Goal: Information Seeking & Learning: Understand process/instructions

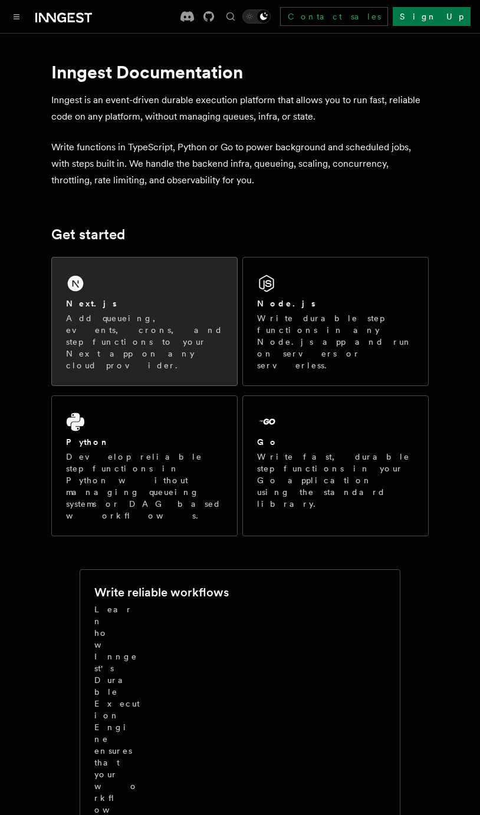
click at [106, 330] on p "Add queueing, events, crons, and step functions to your Next app on any cloud p…" at bounding box center [144, 341] width 157 height 59
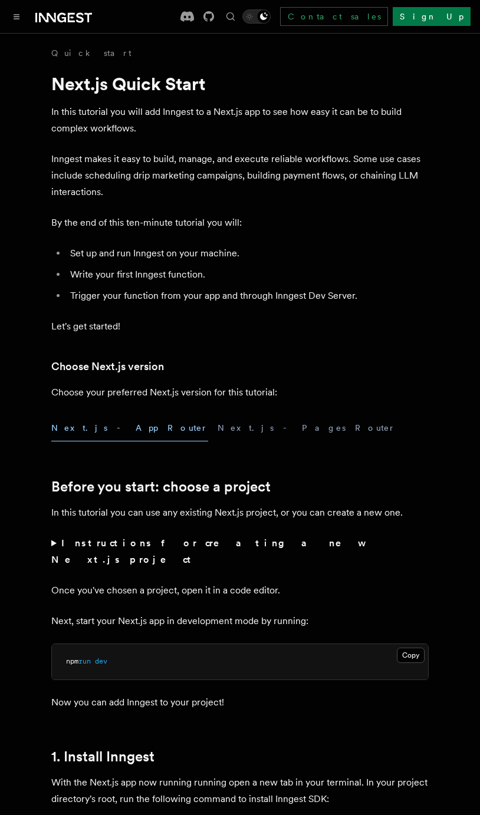
click at [124, 433] on button "Next.js - App Router" at bounding box center [129, 428] width 157 height 27
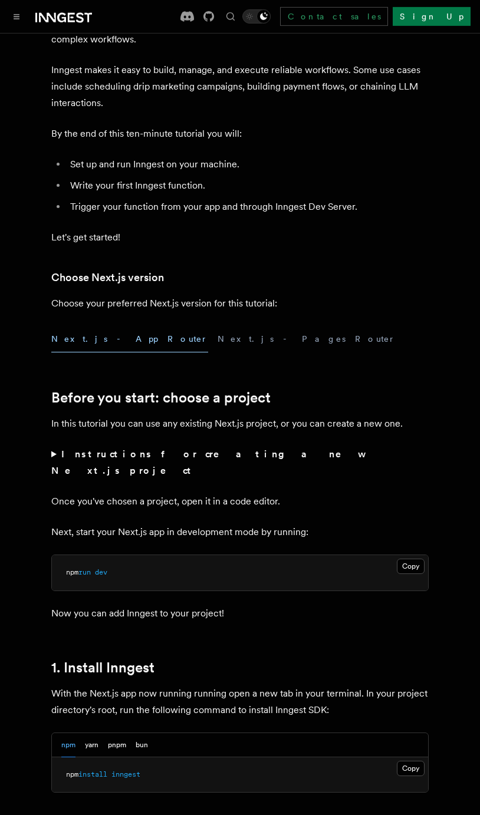
scroll to position [189, 0]
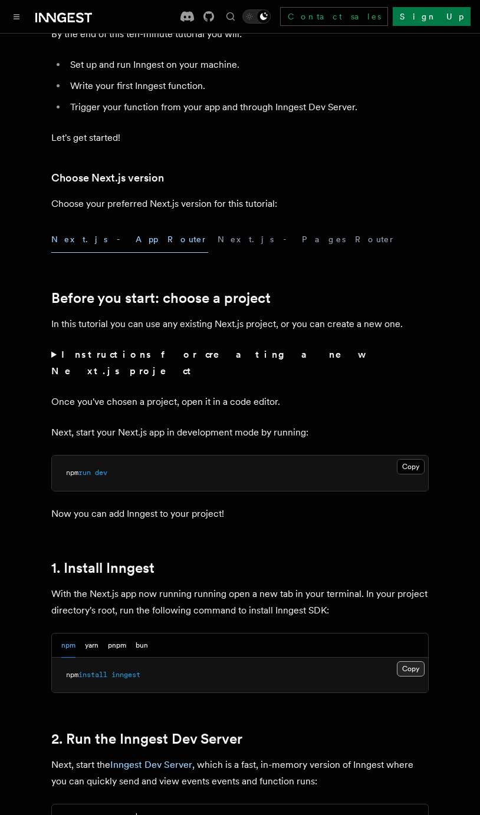
click at [399, 661] on button "Copy Copied" at bounding box center [411, 668] width 28 height 15
click at [66, 352] on strong "Instructions for creating a new Next.js project" at bounding box center [206, 363] width 311 height 28
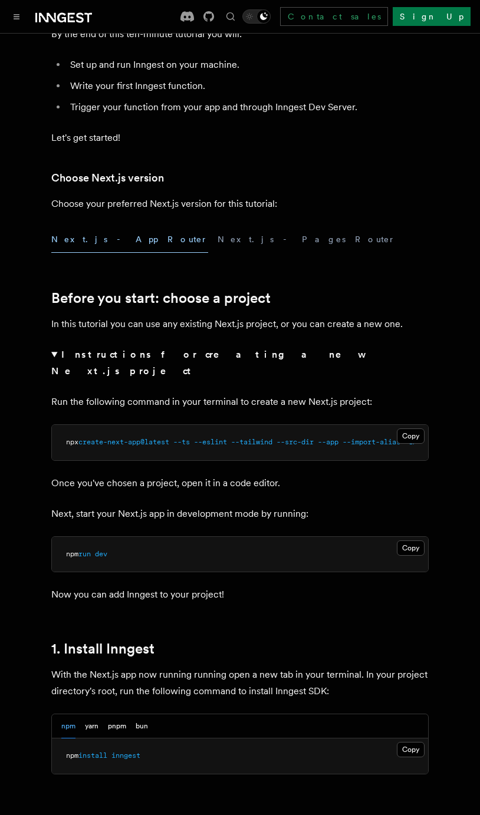
click at [57, 354] on summary "Instructions for creating a new Next.js project" at bounding box center [239, 363] width 377 height 33
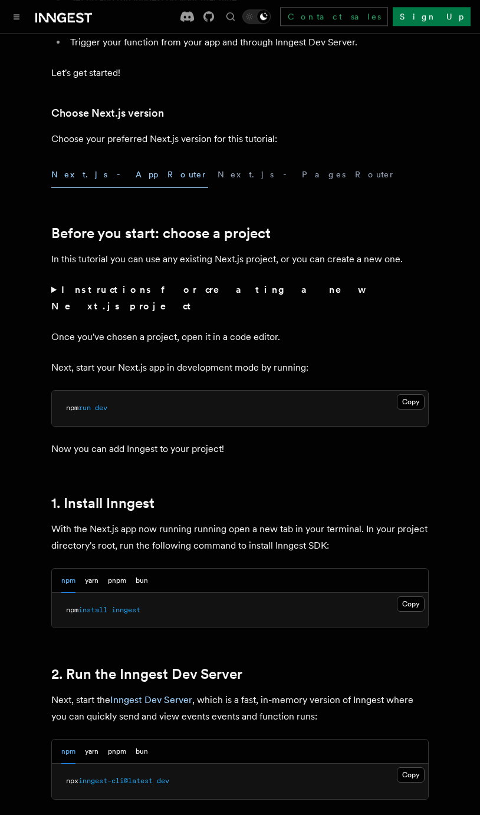
scroll to position [255, 0]
click at [417, 595] on button "Copy Copied" at bounding box center [411, 602] width 28 height 15
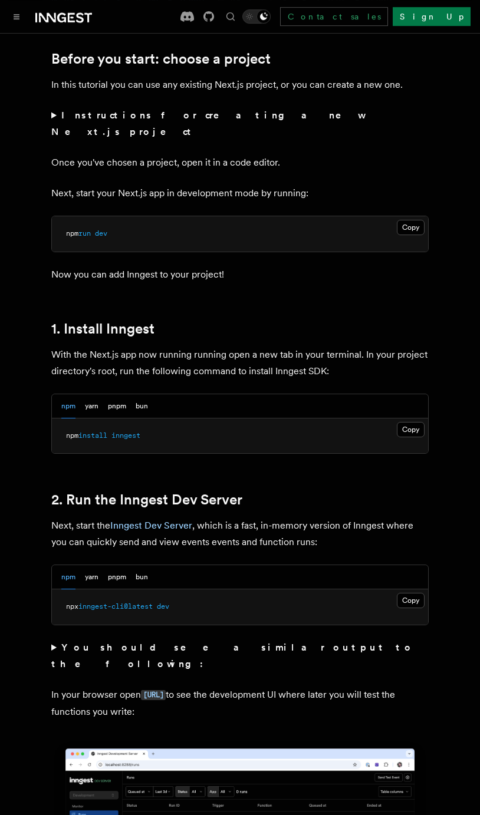
scroll to position [443, 0]
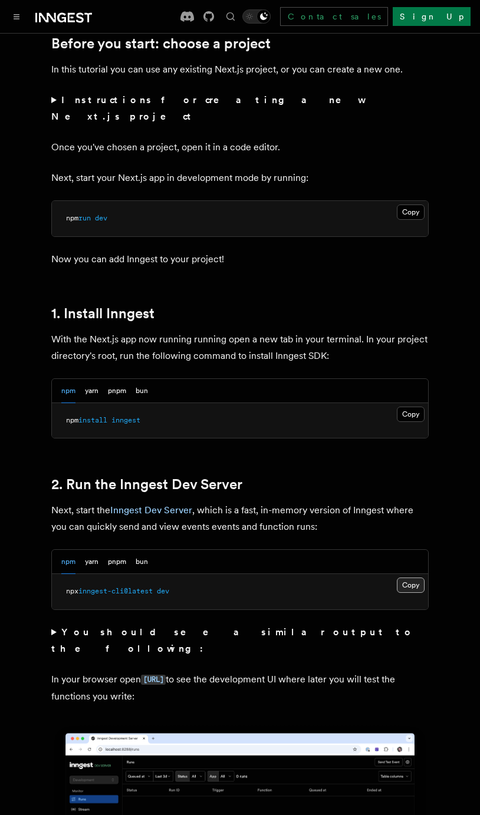
click at [411, 578] on button "Copy Copied" at bounding box center [411, 585] width 28 height 15
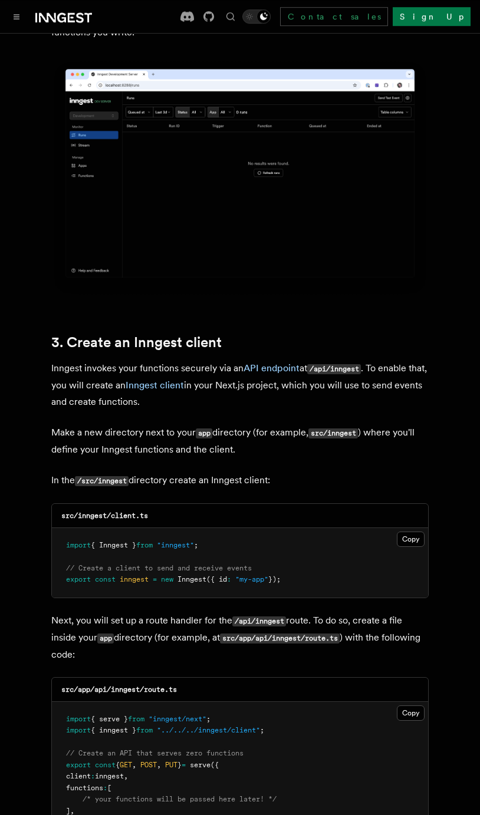
scroll to position [1198, 0]
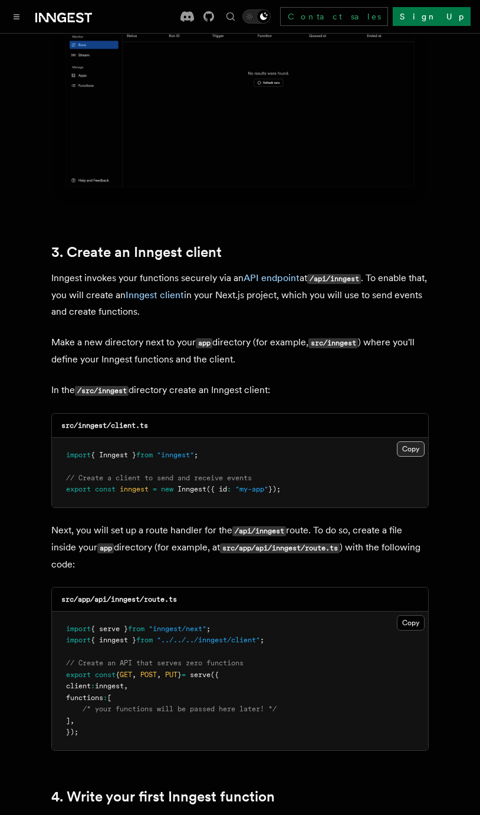
click at [411, 441] on button "Copy Copied" at bounding box center [411, 448] width 28 height 15
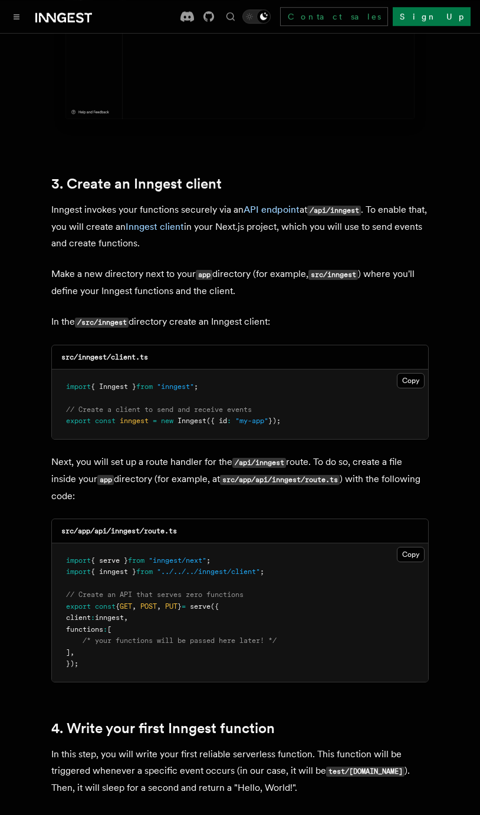
scroll to position [1302, 0]
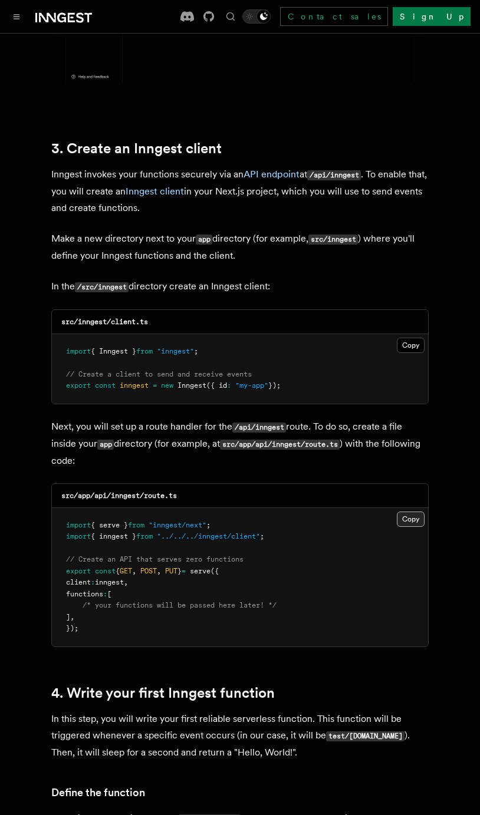
click at [423, 512] on button "Copy Copied" at bounding box center [411, 519] width 28 height 15
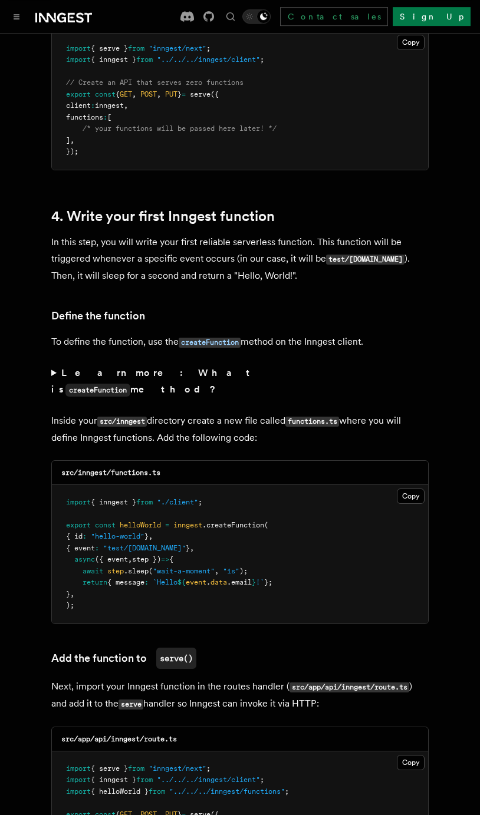
scroll to position [1782, 0]
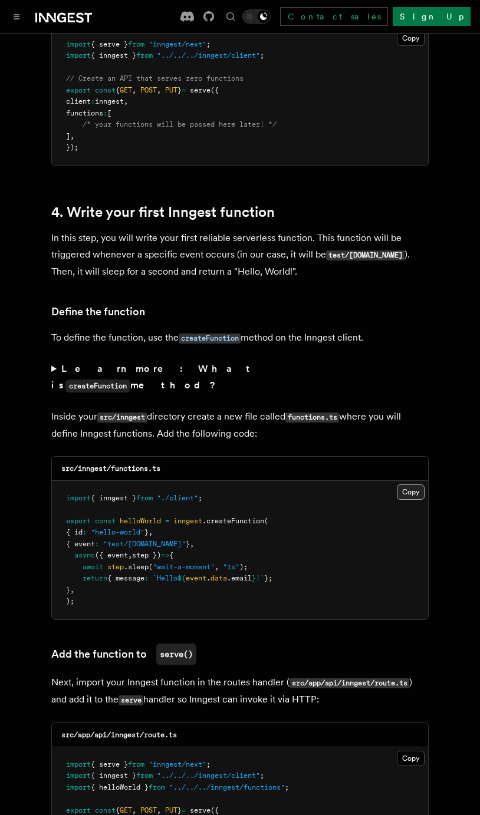
click at [416, 485] on button "Copy Copied" at bounding box center [411, 492] width 28 height 15
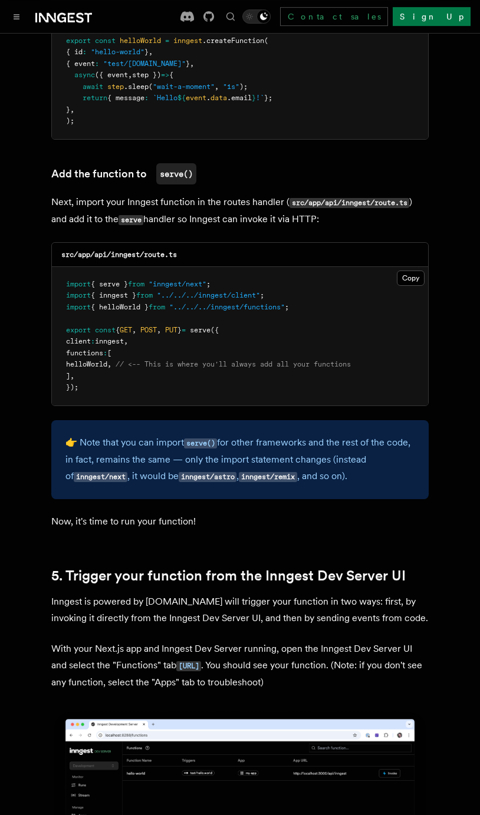
scroll to position [2263, 0]
